Goal: Complete application form

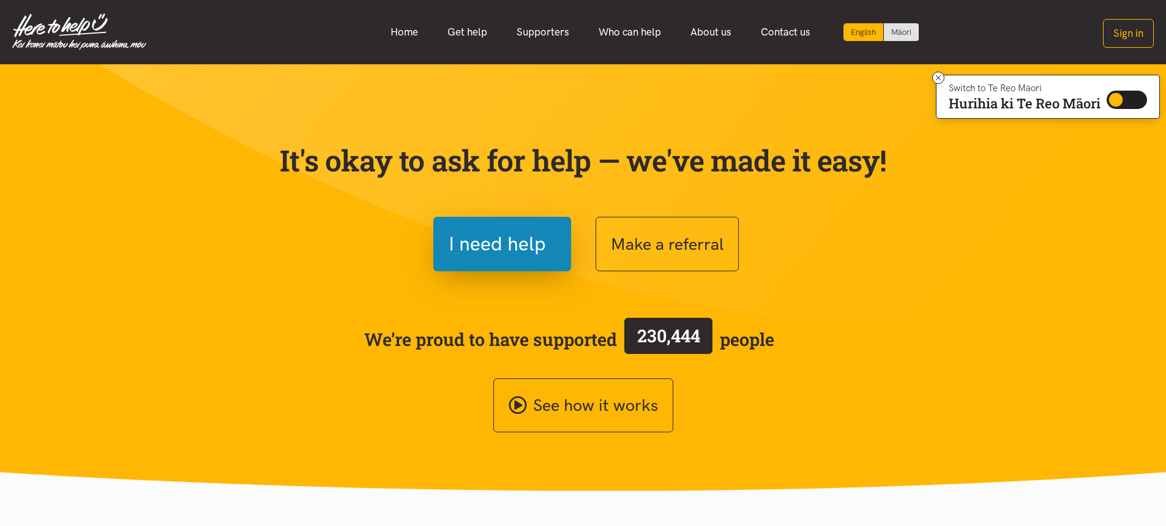
click at [494, 257] on span "I need help" at bounding box center [496, 243] width 97 height 31
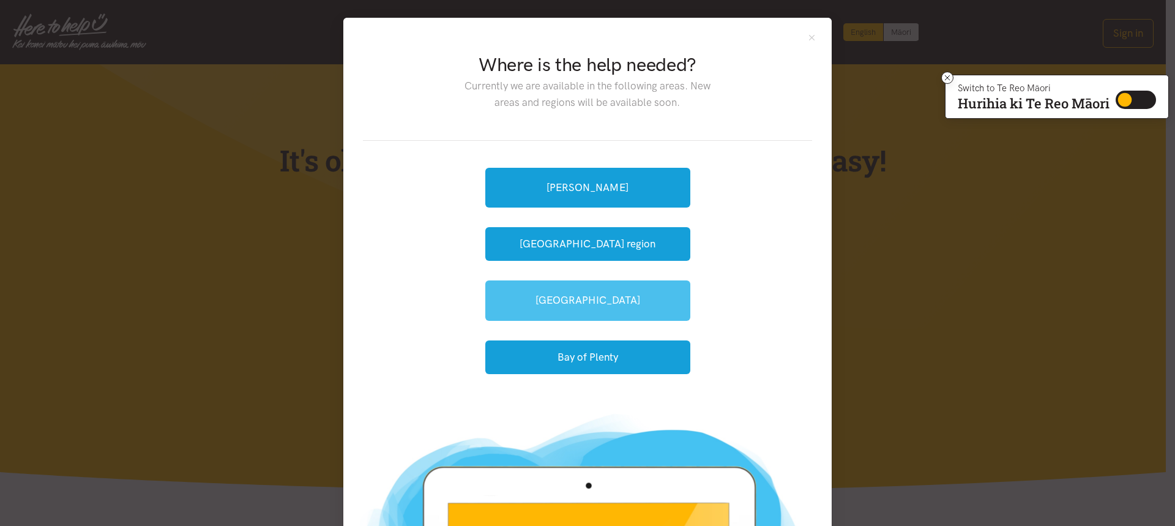
click at [562, 295] on link "[GEOGRAPHIC_DATA]" at bounding box center [587, 300] width 205 height 40
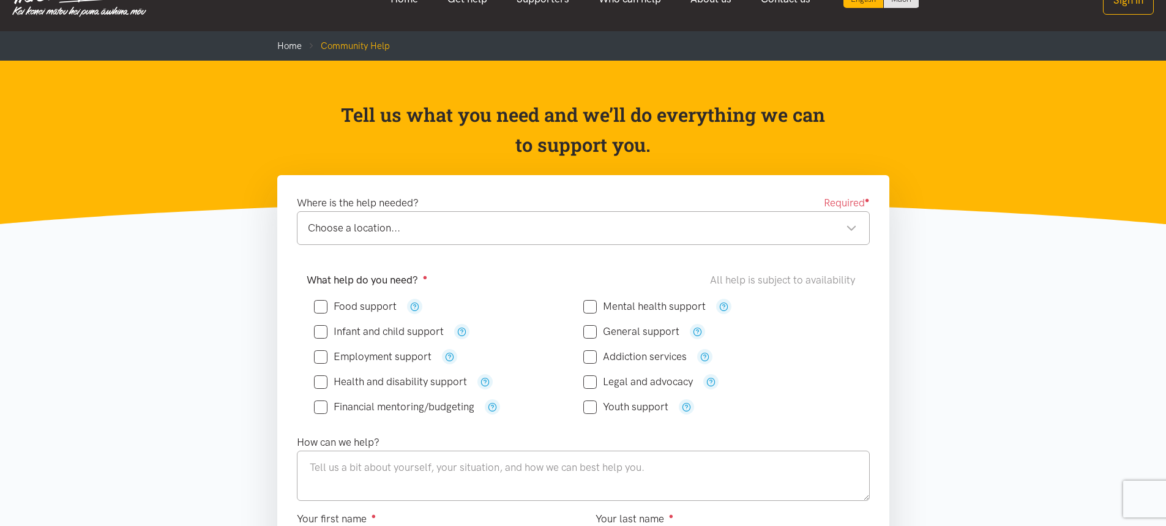
scroll to position [61, 0]
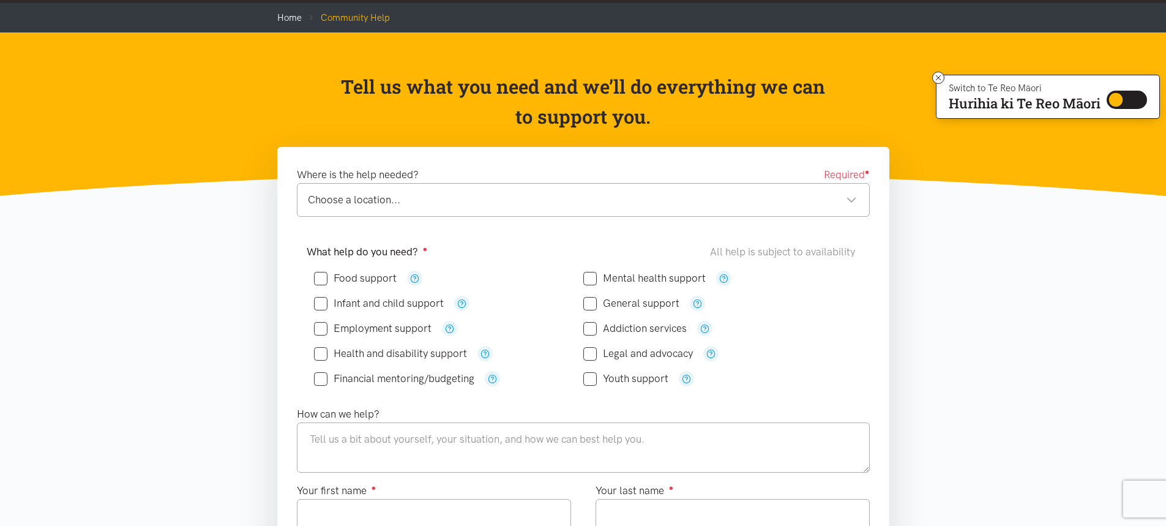
click at [850, 201] on div "Choose a location..." at bounding box center [582, 200] width 549 height 17
click at [316, 279] on input "Food support" at bounding box center [355, 278] width 83 height 10
checkbox input "true"
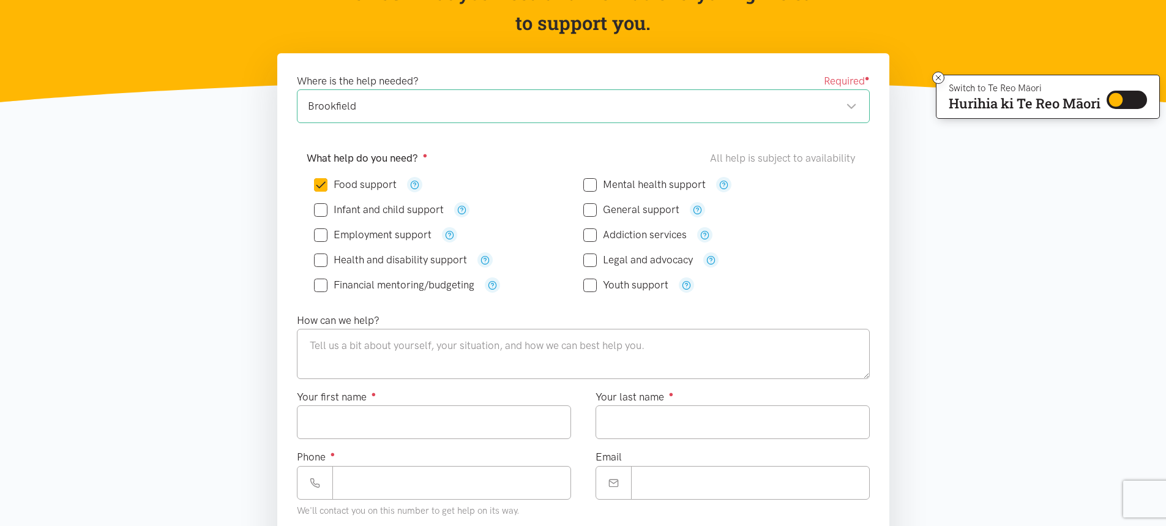
scroll to position [184, 0]
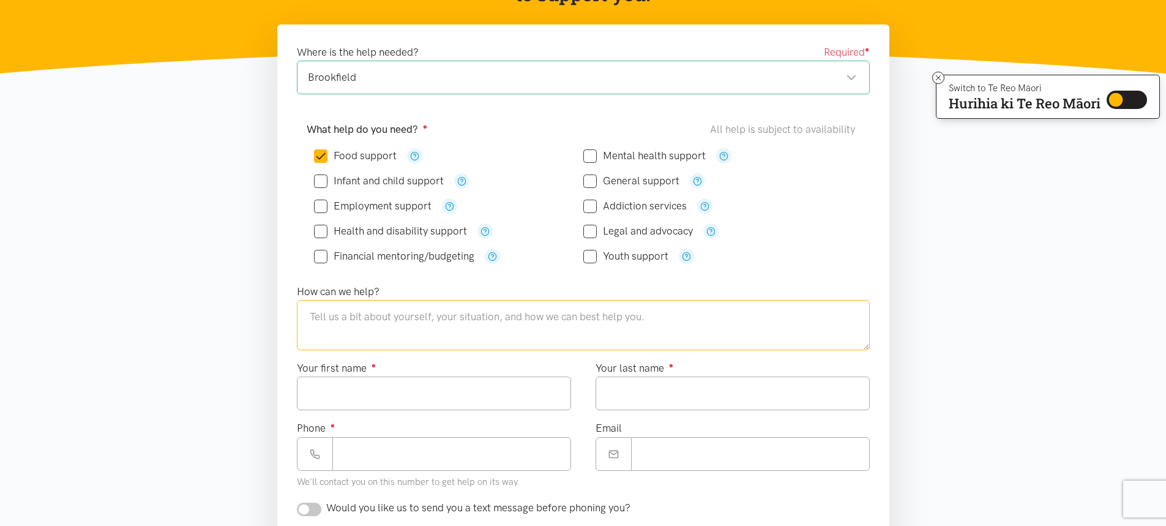
click at [313, 318] on textarea at bounding box center [583, 325] width 573 height 50
type textarea "I"
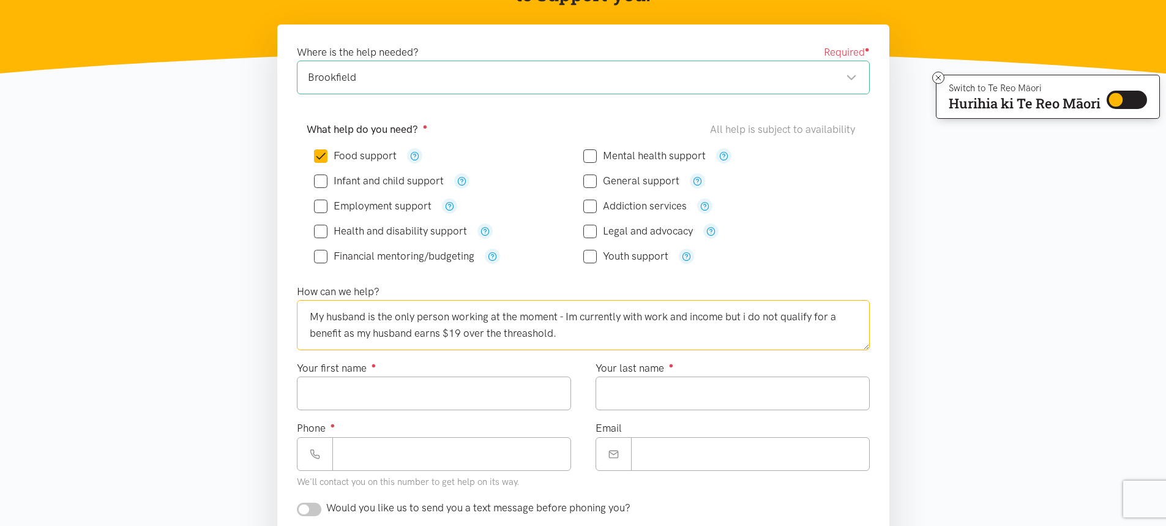
click at [544, 333] on textarea "My husband is the only person working at the moment - Im currently with work an…" at bounding box center [583, 325] width 573 height 50
drag, startPoint x: 560, startPoint y: 336, endPoint x: 595, endPoint y: 326, distance: 35.8
click at [565, 336] on textarea "My husband is the only person working at the moment - Im currently with work an…" at bounding box center [583, 325] width 573 height 50
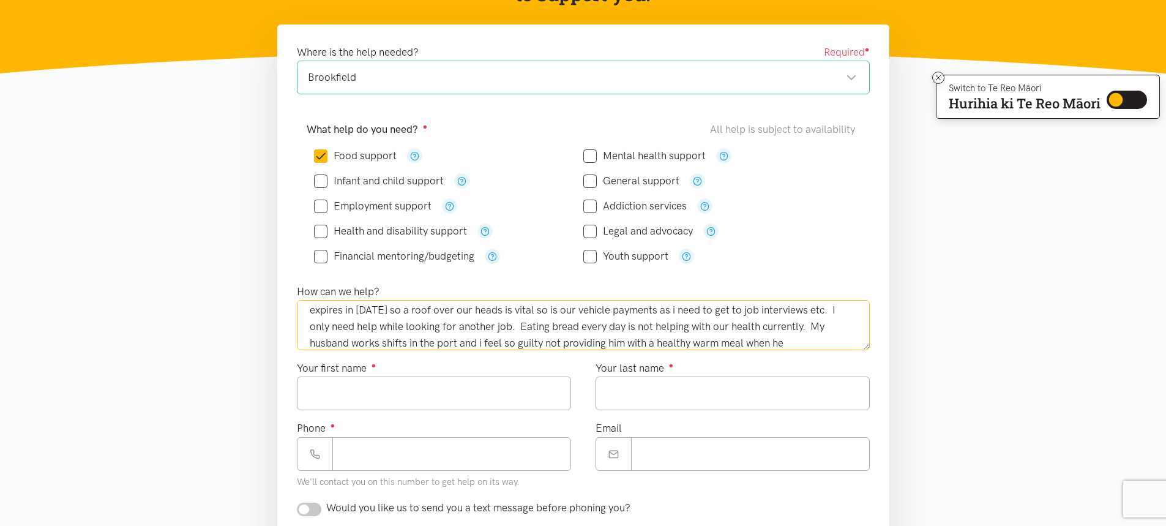
scroll to position [106, 0]
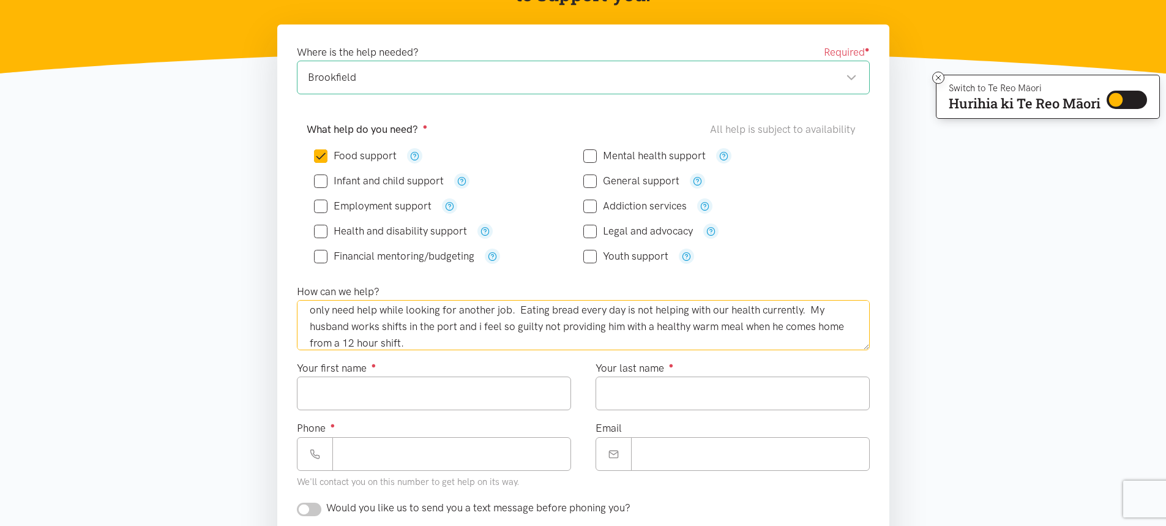
type textarea "My husband is the only person working at the moment - Im currently with work an…"
click at [327, 395] on input "Your first name ●" at bounding box center [434, 393] width 274 height 34
type input "*********"
type input "**********"
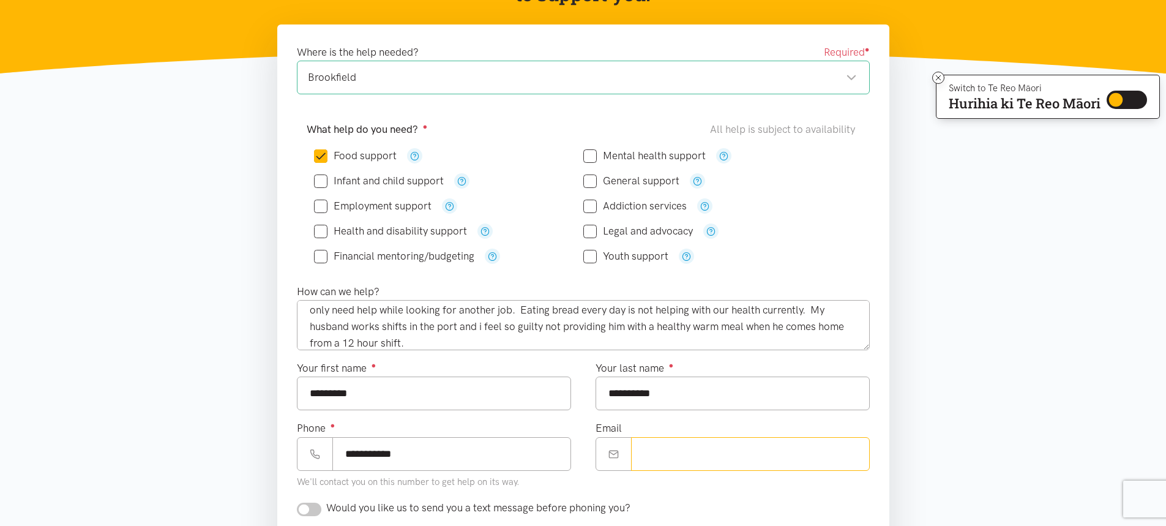
type input "**********"
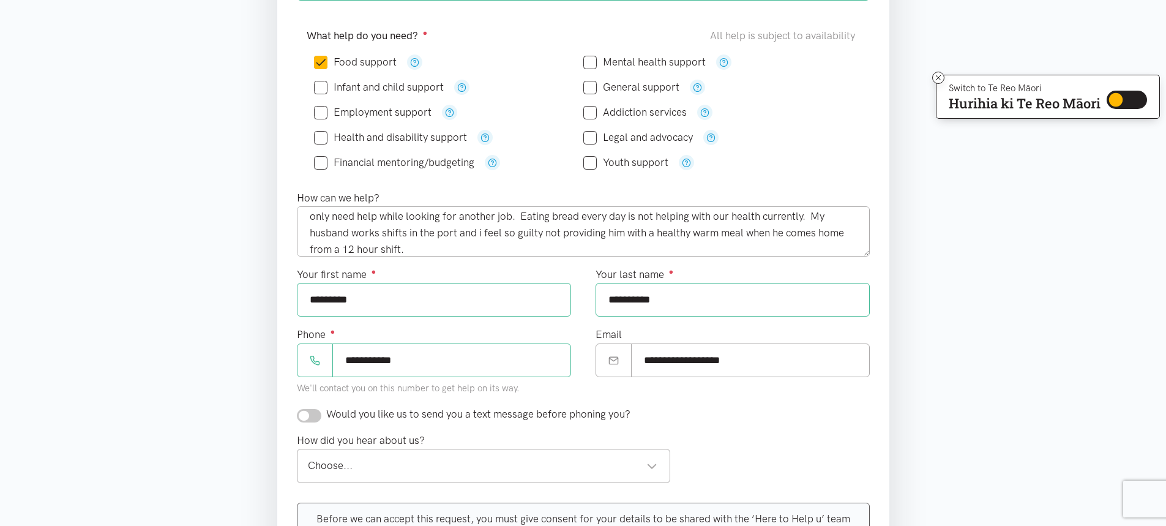
scroll to position [306, 0]
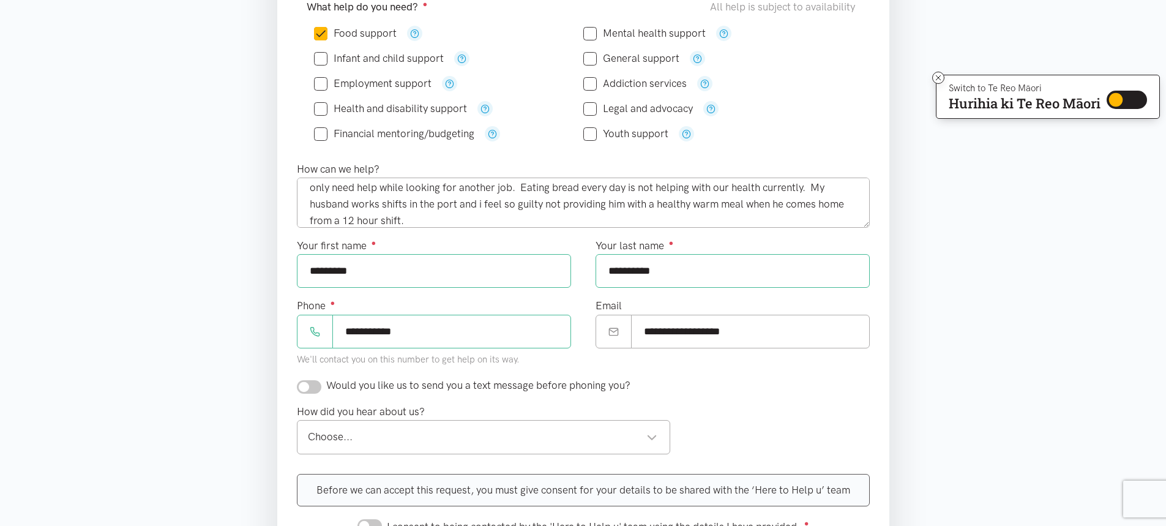
click at [649, 439] on div "Choose..." at bounding box center [483, 436] width 350 height 17
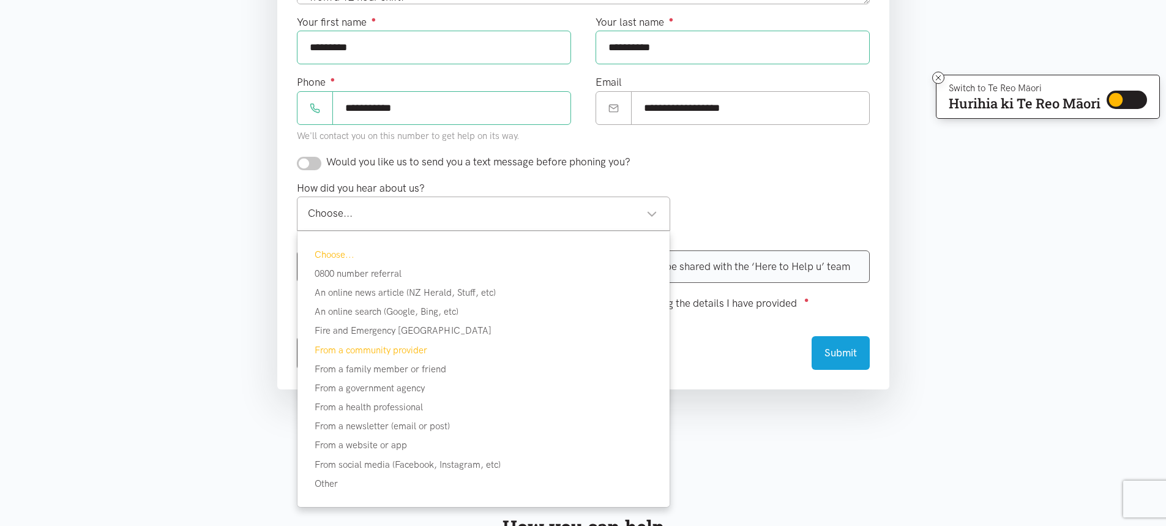
scroll to position [551, 0]
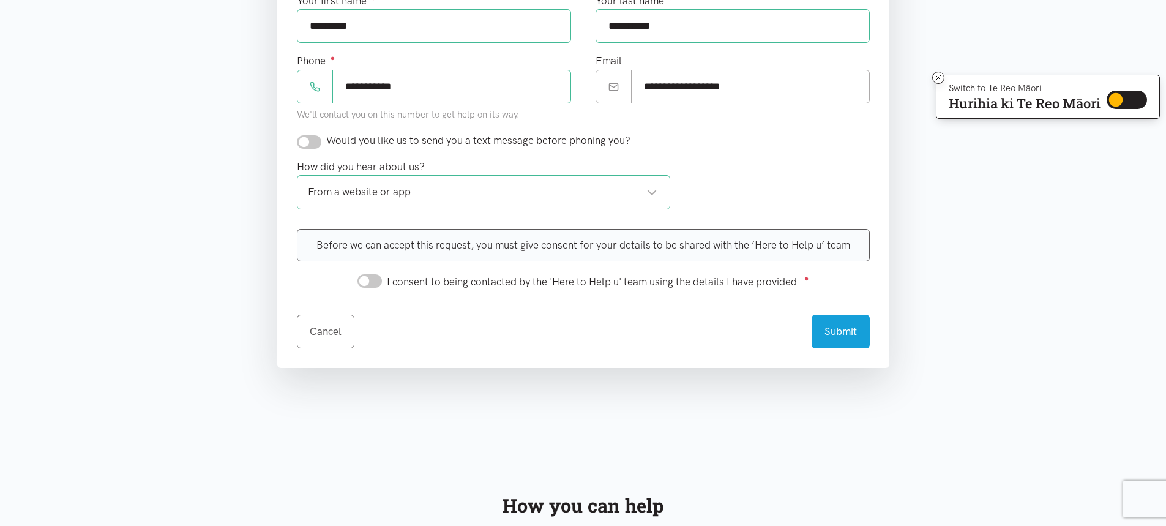
click at [371, 285] on input "I consent to being contacted by the 'Here to Help u' team using the details I h…" at bounding box center [369, 280] width 24 height 13
checkbox input "true"
click at [308, 144] on input "checkbox" at bounding box center [309, 141] width 24 height 13
checkbox input "true"
click at [850, 332] on button "Submit" at bounding box center [840, 330] width 58 height 34
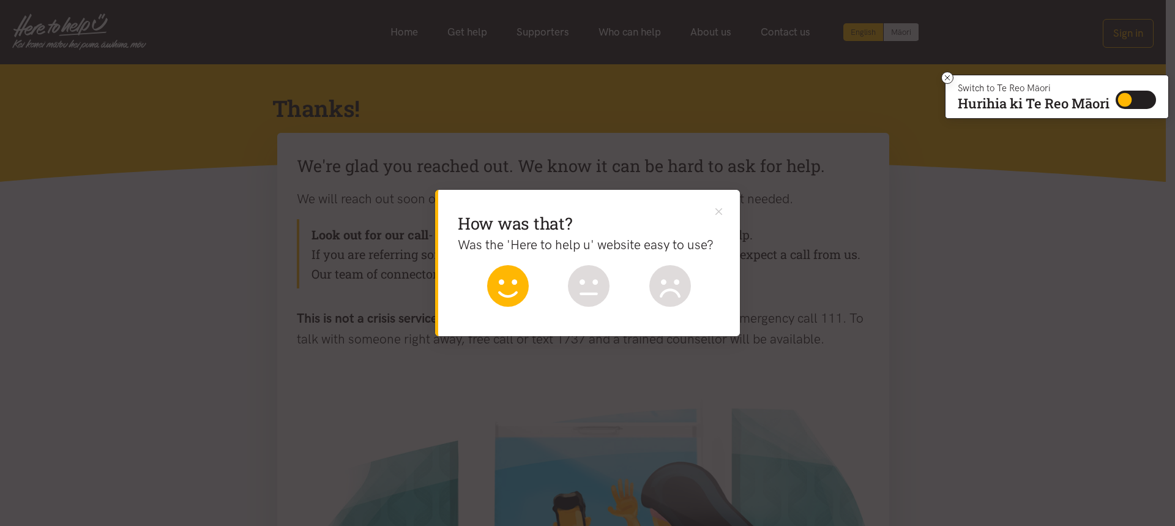
click at [521, 292] on icon at bounding box center [508, 286] width 42 height 42
